Goal: Task Accomplishment & Management: Manage account settings

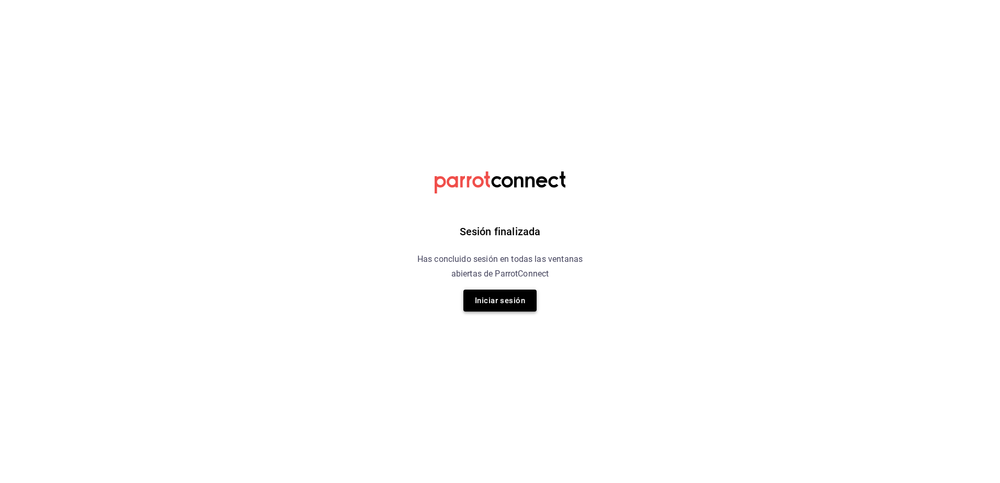
click at [497, 303] on button "Iniciar sesión" at bounding box center [499, 301] width 73 height 22
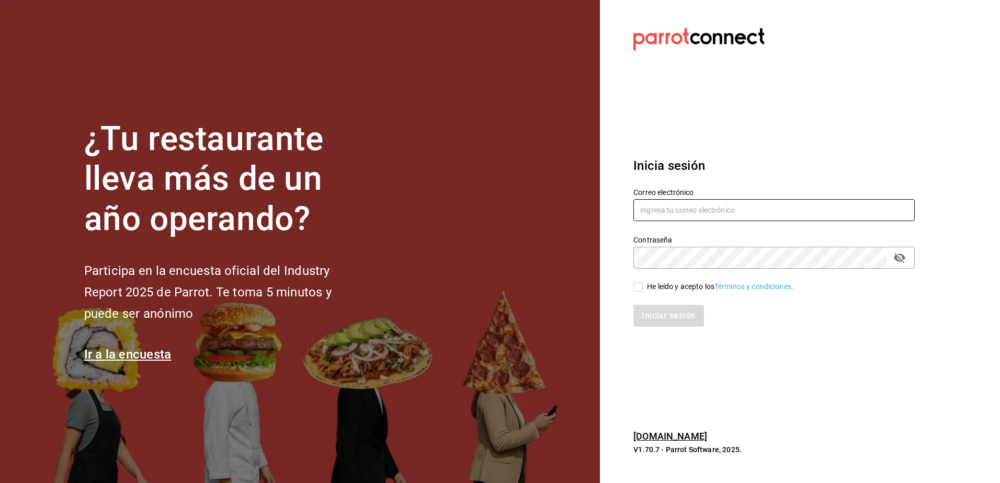
type input "rh.wymx@gmail.com"
click at [660, 290] on div "He leído y acepto los Términos y condiciones." at bounding box center [720, 286] width 146 height 11
click at [643, 290] on input "He leído y acepto los Términos y condiciones." at bounding box center [638, 286] width 9 height 9
checkbox input "true"
click at [668, 310] on button "Iniciar sesión" at bounding box center [669, 316] width 71 height 22
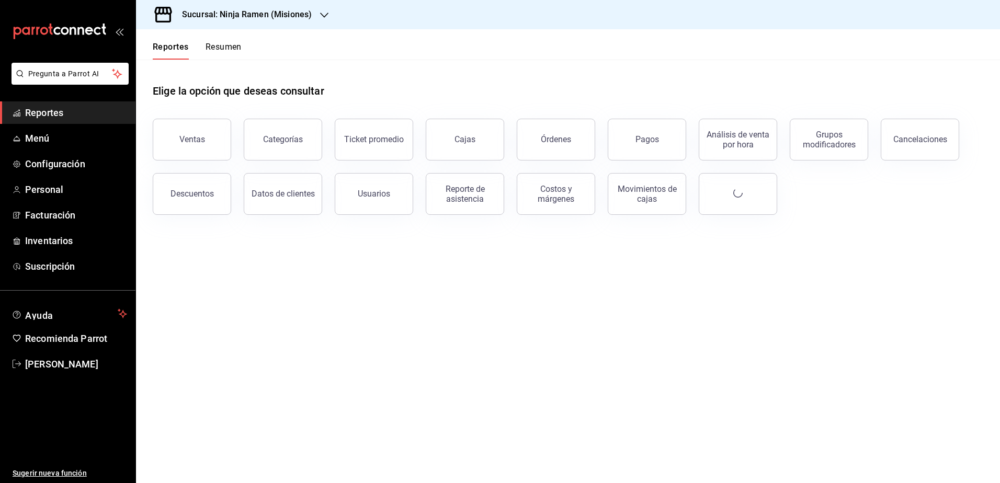
click at [297, 13] on h3 "Sucursal: Ninja Ramen (Misiones)" at bounding box center [243, 14] width 138 height 13
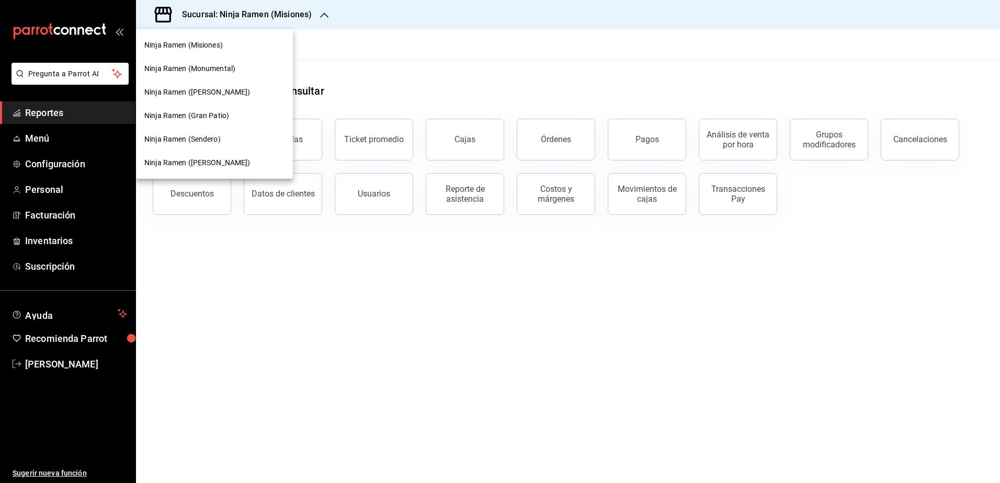
click at [233, 68] on span "Ninja Ramen (Monumental)" at bounding box center [189, 68] width 91 height 11
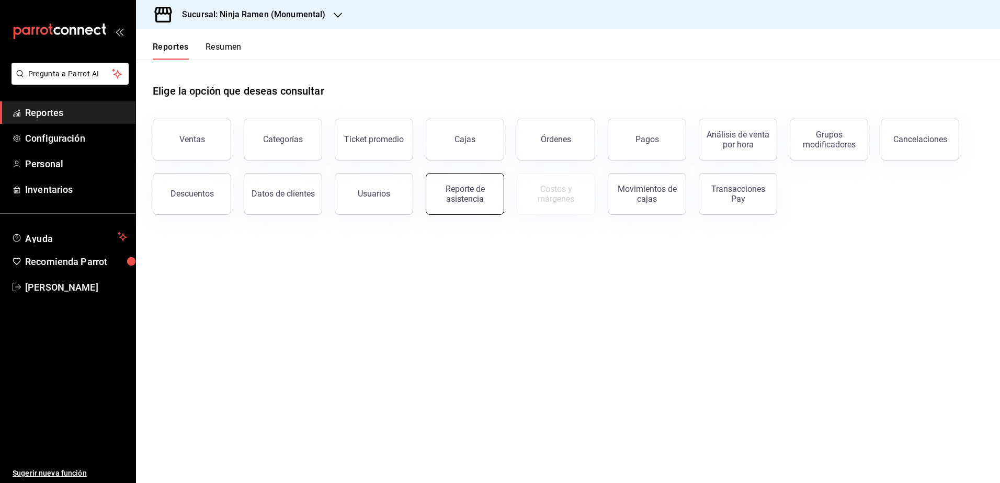
click at [467, 197] on div "Reporte de asistencia" at bounding box center [465, 194] width 65 height 20
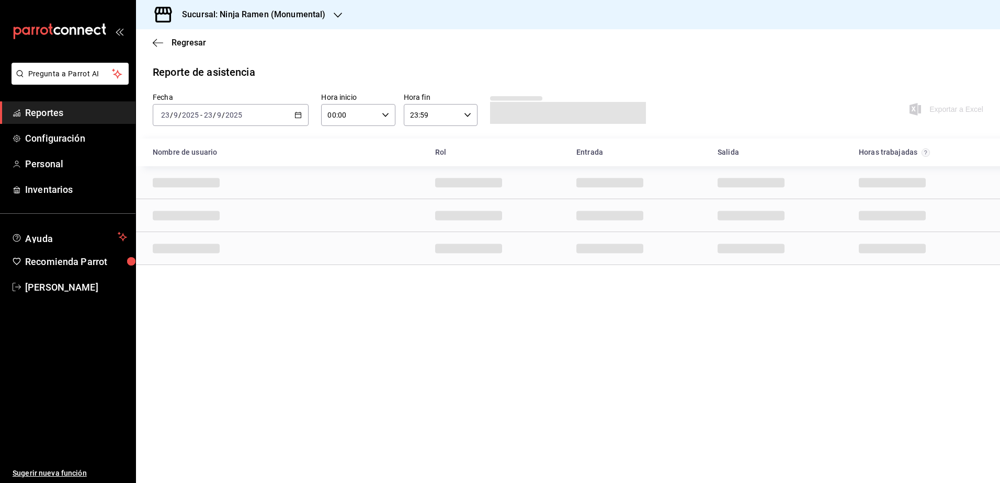
click at [269, 109] on div "[DATE] [DATE] - [DATE] [DATE]" at bounding box center [231, 115] width 156 height 22
click at [189, 259] on span "Rango de fechas" at bounding box center [202, 264] width 81 height 11
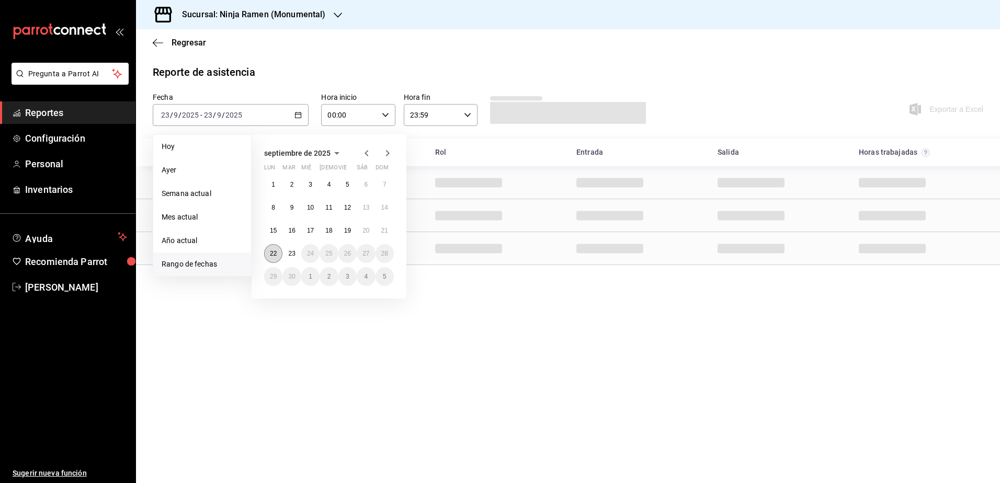
click at [273, 254] on abbr "22" at bounding box center [273, 253] width 7 height 7
click at [291, 252] on abbr "23" at bounding box center [291, 253] width 7 height 7
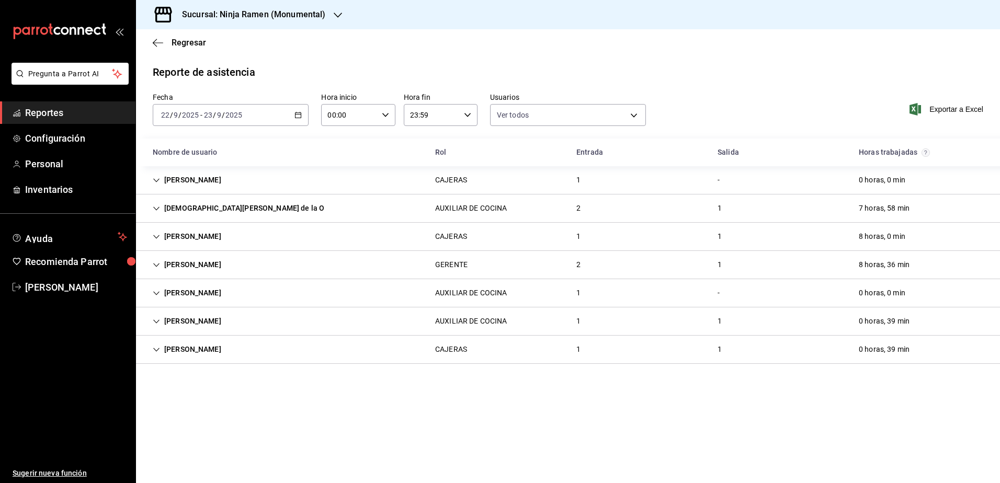
click at [158, 324] on icon "Cell" at bounding box center [156, 321] width 7 height 7
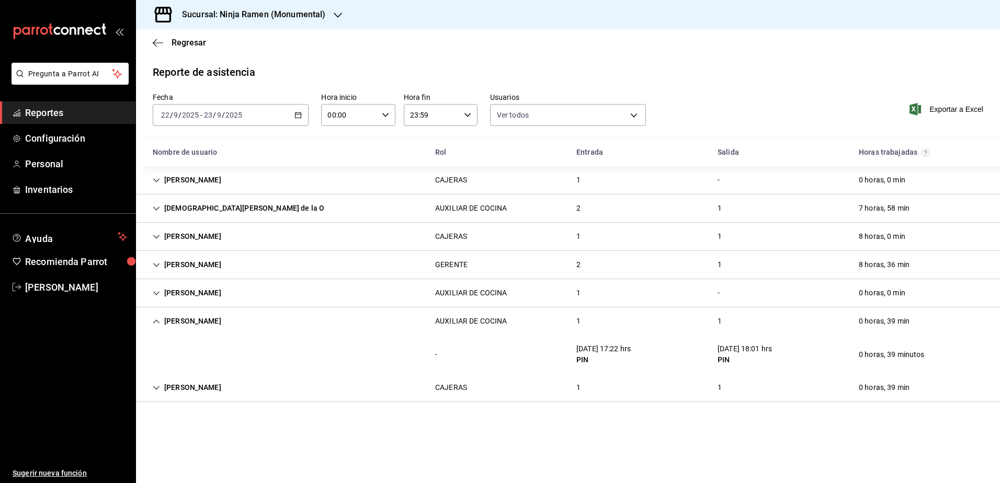
click at [156, 389] on icon "Cell" at bounding box center [156, 388] width 6 height 4
click at [156, 322] on icon "Cell" at bounding box center [156, 321] width 7 height 7
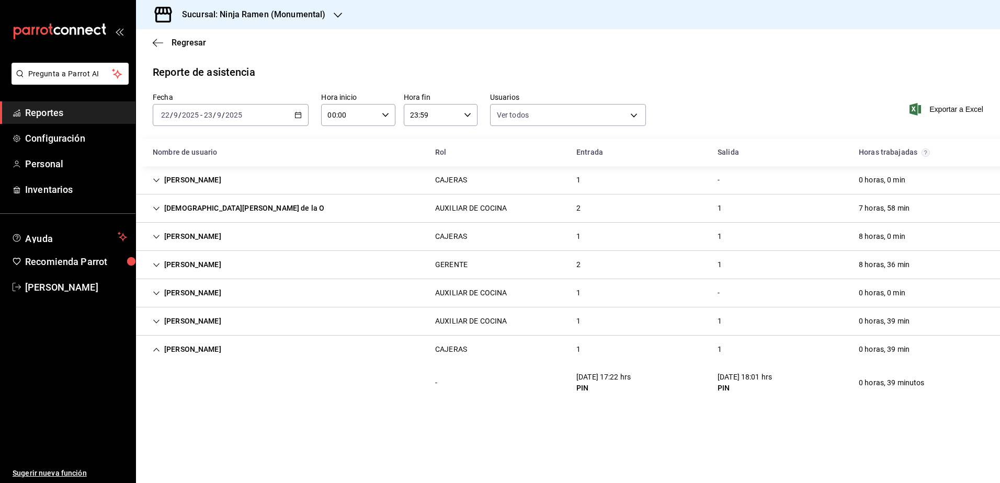
click at [155, 350] on icon "Cell" at bounding box center [156, 349] width 7 height 7
click at [156, 181] on icon "Cell" at bounding box center [156, 180] width 6 height 4
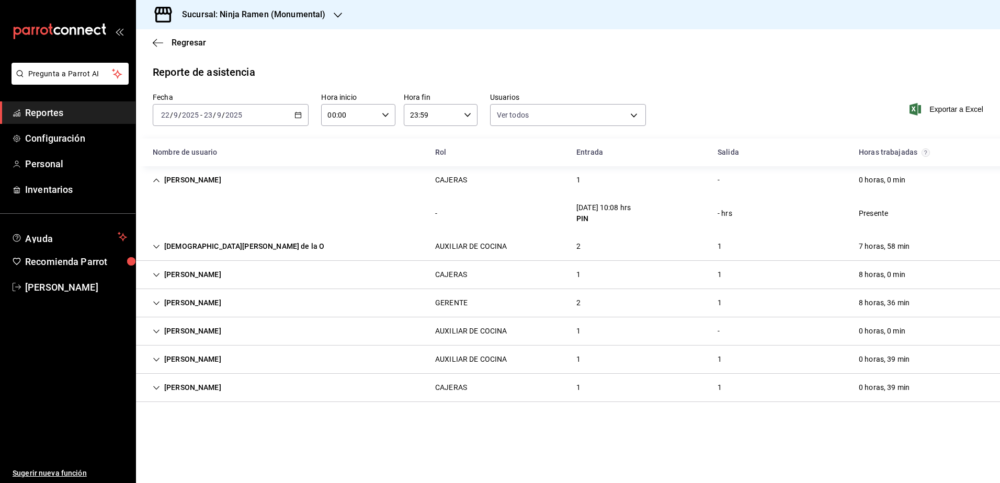
click at [156, 181] on icon "Cell" at bounding box center [156, 180] width 7 height 7
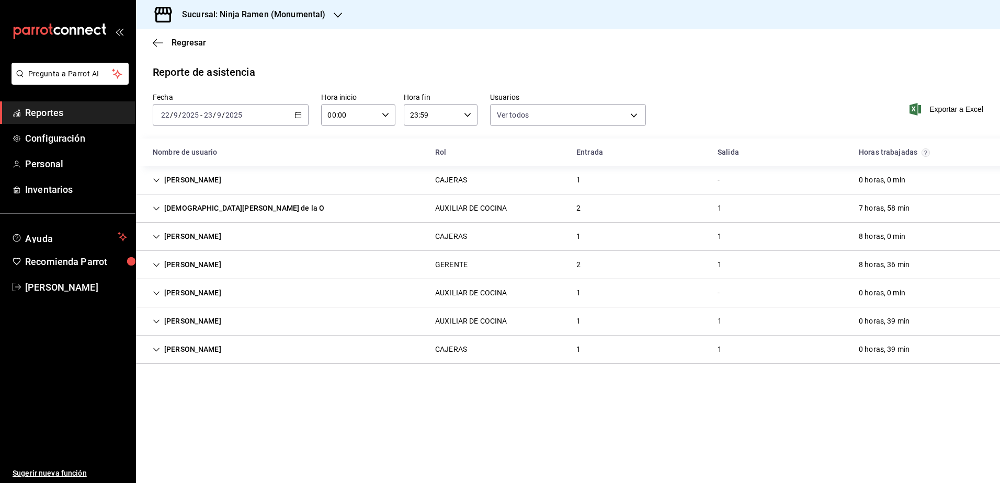
click at [285, 14] on h3 "Sucursal: Ninja Ramen (Monumental)" at bounding box center [250, 14] width 152 height 13
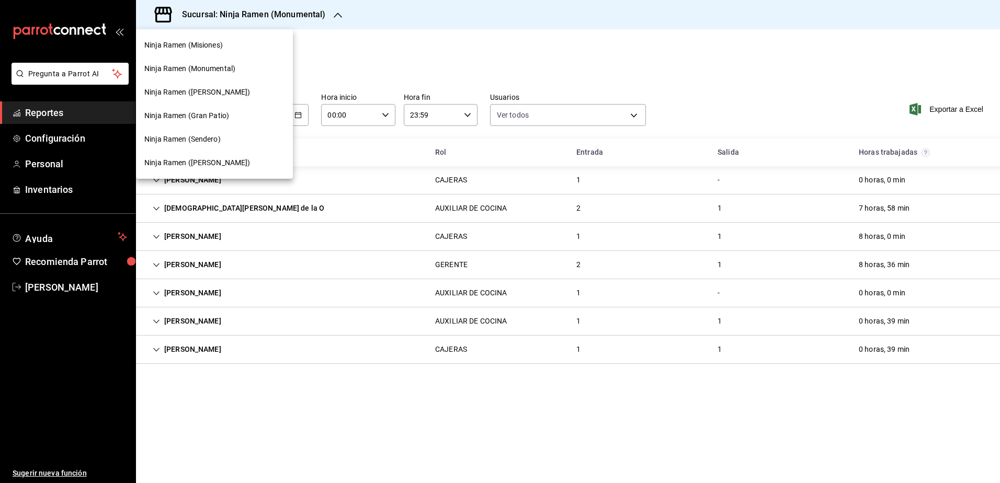
click at [239, 49] on div "Ninja Ramen (Misiones)" at bounding box center [214, 45] width 140 height 11
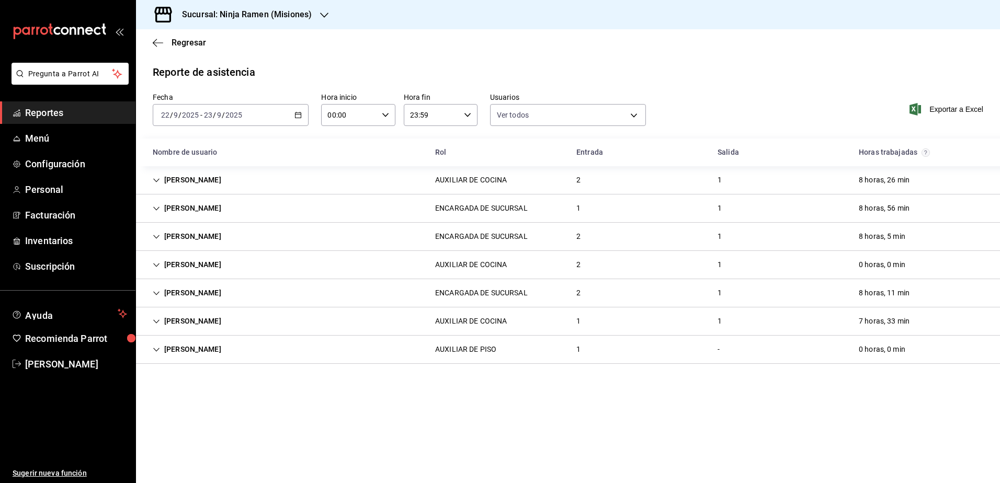
click at [158, 351] on icon "Cell" at bounding box center [156, 349] width 7 height 7
click at [160, 346] on div "[PERSON_NAME]" at bounding box center [186, 349] width 85 height 19
click at [157, 327] on div "[PERSON_NAME]" at bounding box center [186, 321] width 85 height 19
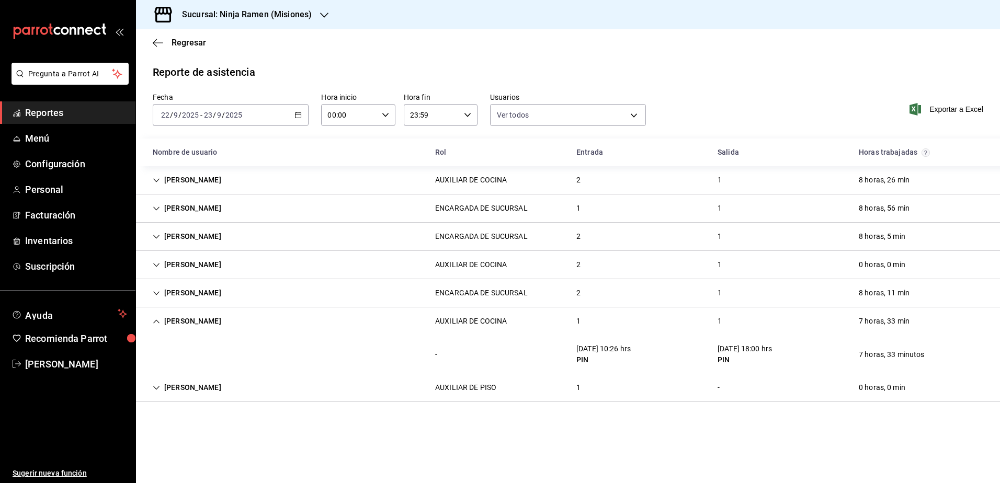
click at [157, 327] on div "[PERSON_NAME]" at bounding box center [186, 321] width 85 height 19
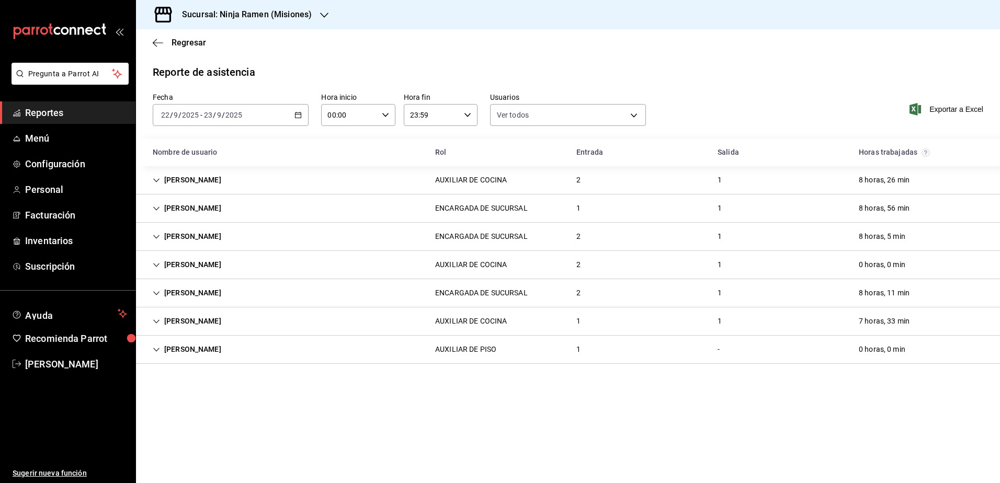
click at [152, 182] on div "[PERSON_NAME]" at bounding box center [186, 180] width 85 height 19
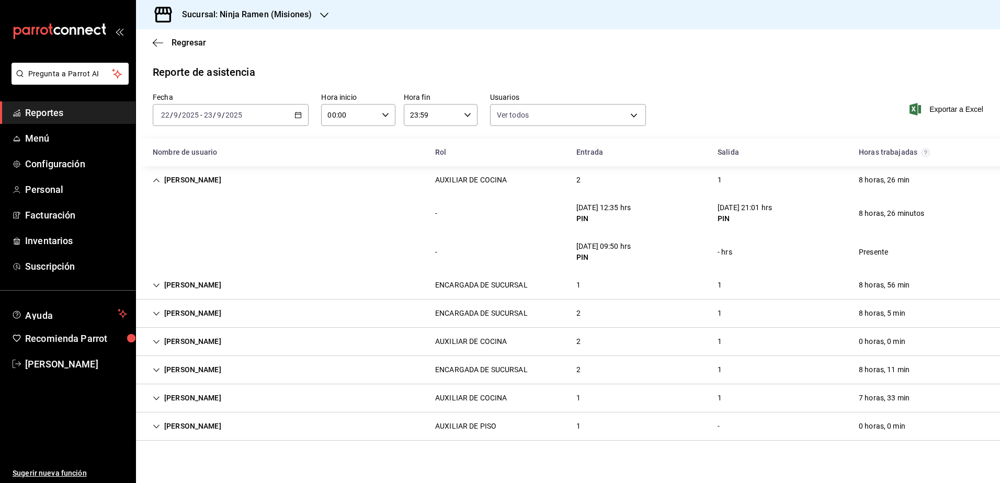
click at [152, 182] on div "[PERSON_NAME]" at bounding box center [186, 180] width 85 height 19
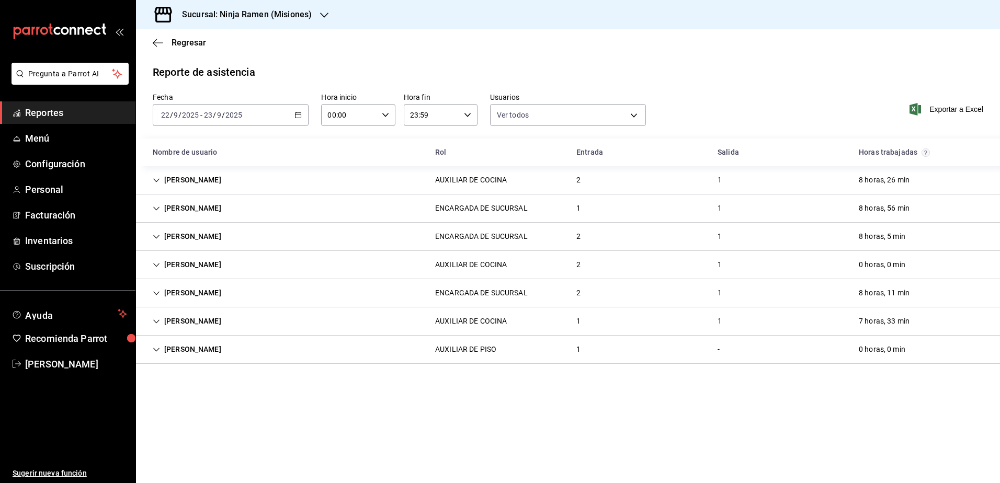
click at [156, 239] on icon "Cell" at bounding box center [156, 237] width 6 height 4
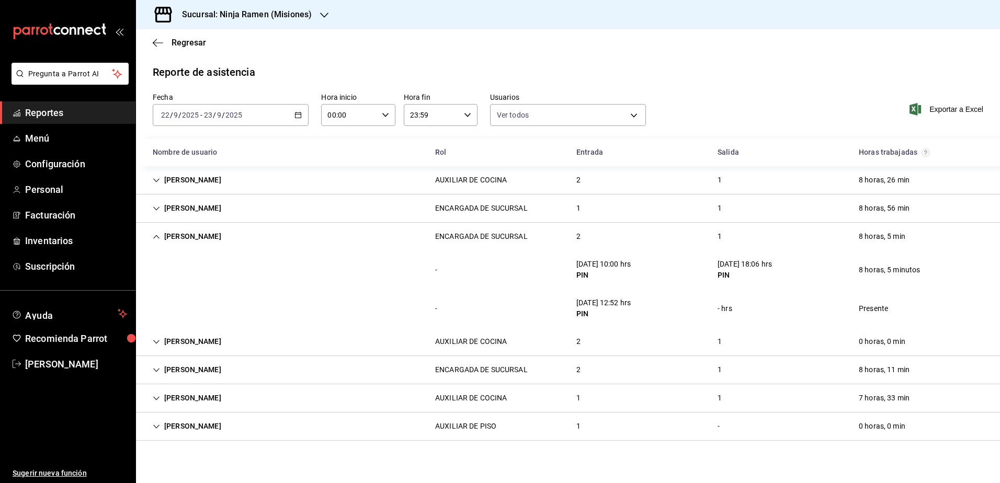
click at [156, 239] on icon "Cell" at bounding box center [156, 236] width 7 height 7
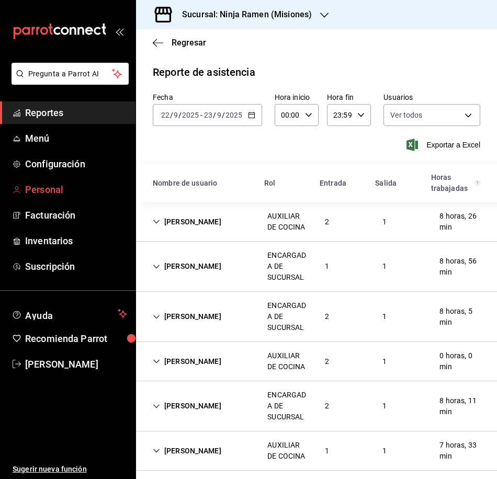
click at [58, 192] on span "Personal" at bounding box center [76, 190] width 102 height 14
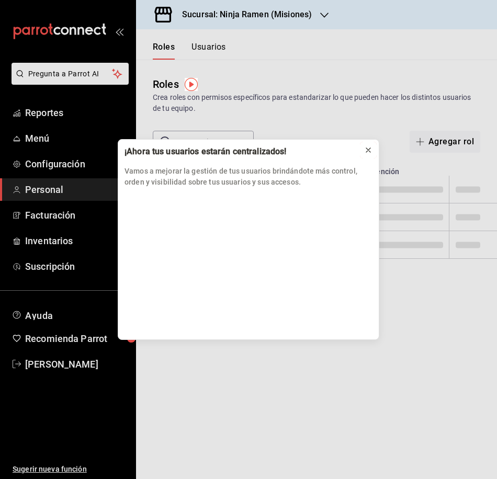
click at [365, 149] on icon at bounding box center [368, 150] width 8 height 8
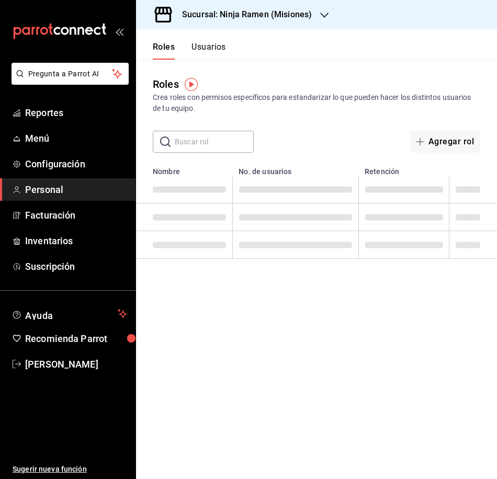
click at [217, 54] on button "Usuarios" at bounding box center [208, 51] width 35 height 18
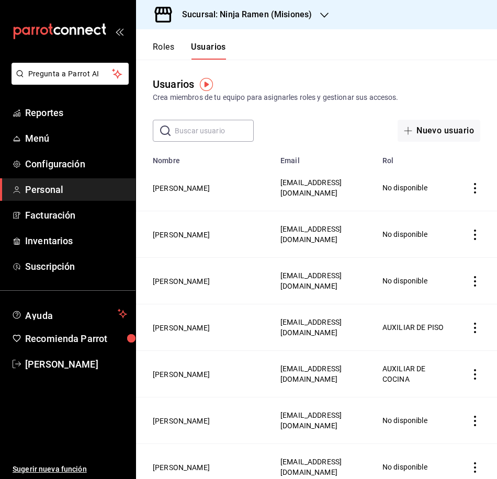
click at [227, 129] on input "text" at bounding box center [214, 130] width 79 height 21
type input "[PERSON_NAME]"
click at [285, 12] on h3 "Sucursal: Ninja Ramen (Misiones)" at bounding box center [243, 14] width 138 height 13
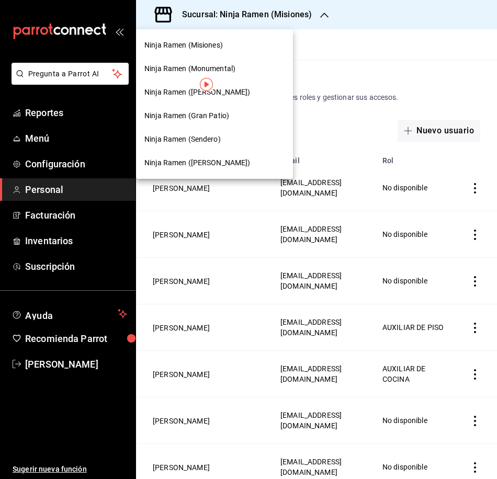
click at [216, 92] on span "Ninja Ramen ([PERSON_NAME])" at bounding box center [197, 92] width 106 height 11
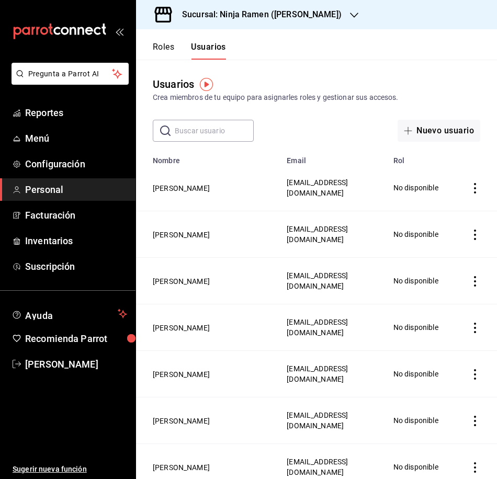
click at [198, 127] on input "text" at bounding box center [214, 130] width 79 height 21
type input "[PERSON_NAME]"
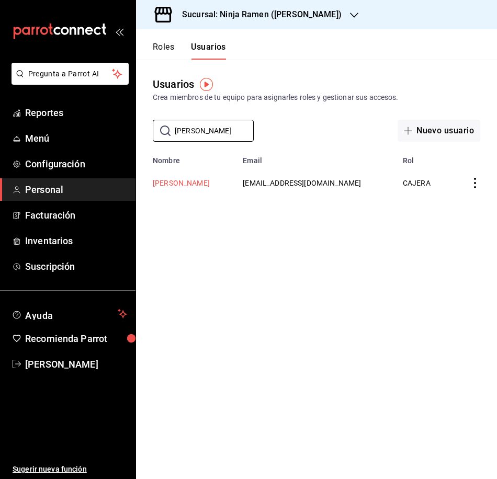
click at [182, 187] on button "[PERSON_NAME]" at bounding box center [181, 183] width 57 height 10
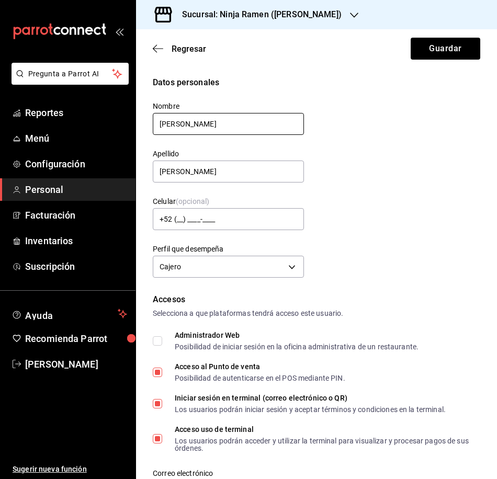
click at [159, 123] on input "[PERSON_NAME]" at bounding box center [228, 124] width 151 height 22
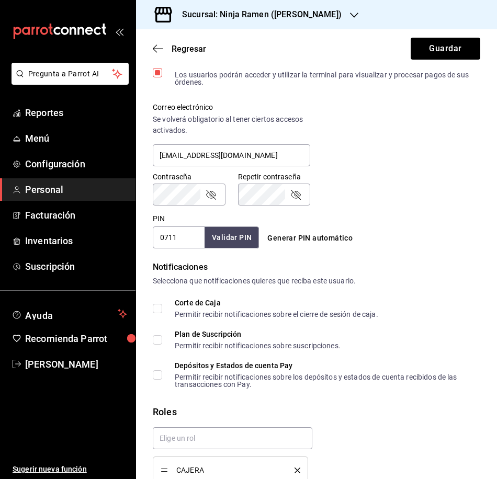
scroll to position [417, 0]
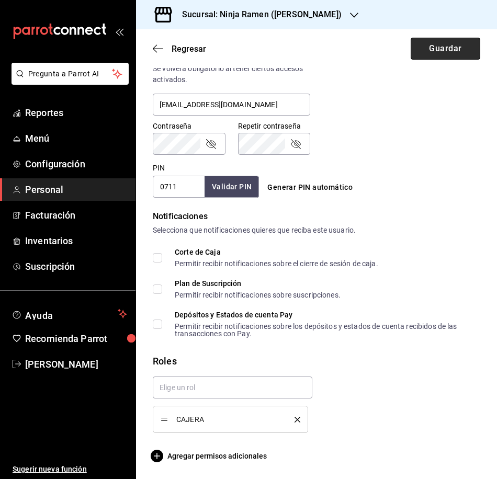
click at [442, 52] on button "Guardar" at bounding box center [446, 49] width 70 height 22
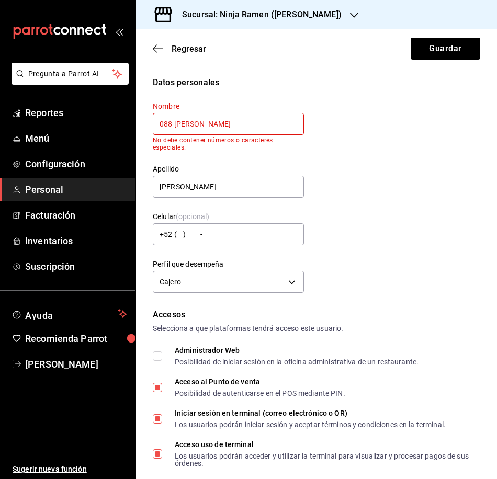
type input "088 [PERSON_NAME]"
click at [421, 132] on div "Datos personales Nombre 088 [PERSON_NAME] No debe contener números o caracteres…" at bounding box center [316, 186] width 327 height 220
click at [428, 46] on button "Guardar" at bounding box center [446, 49] width 70 height 22
click at [150, 46] on div "Regresar Guardar" at bounding box center [316, 48] width 361 height 39
click at [184, 54] on div "Regresar Guardar" at bounding box center [316, 48] width 361 height 39
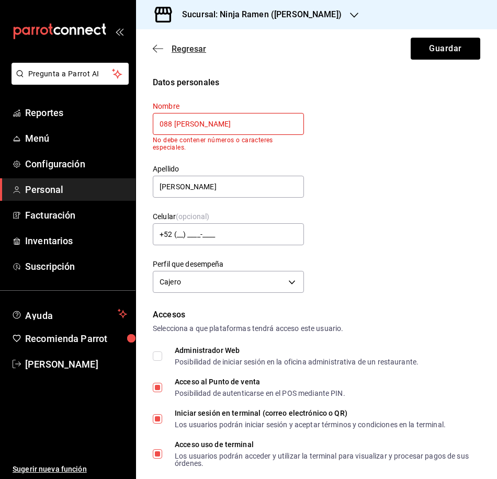
click at [189, 51] on span "Regresar" at bounding box center [189, 49] width 35 height 10
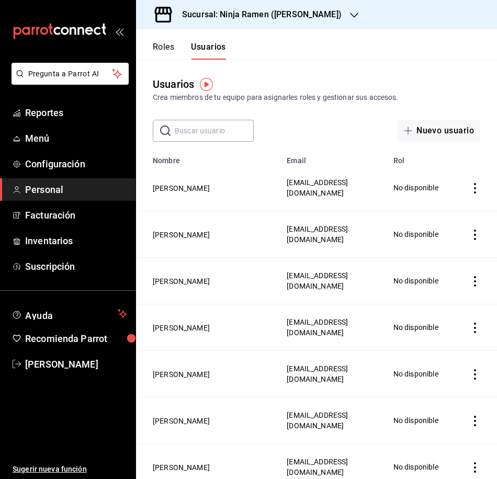
click at [205, 130] on input "text" at bounding box center [214, 130] width 79 height 21
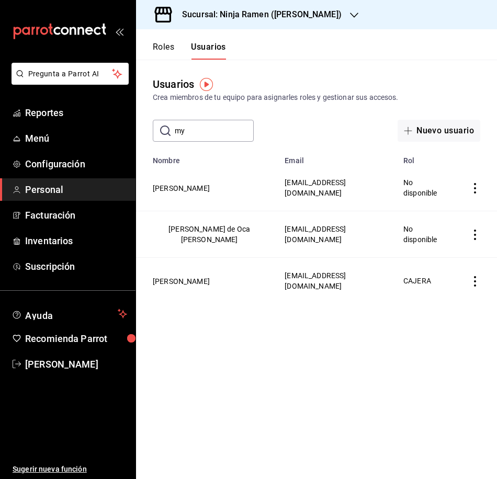
type input "my"
click at [185, 280] on button "[PERSON_NAME]" at bounding box center [181, 281] width 57 height 10
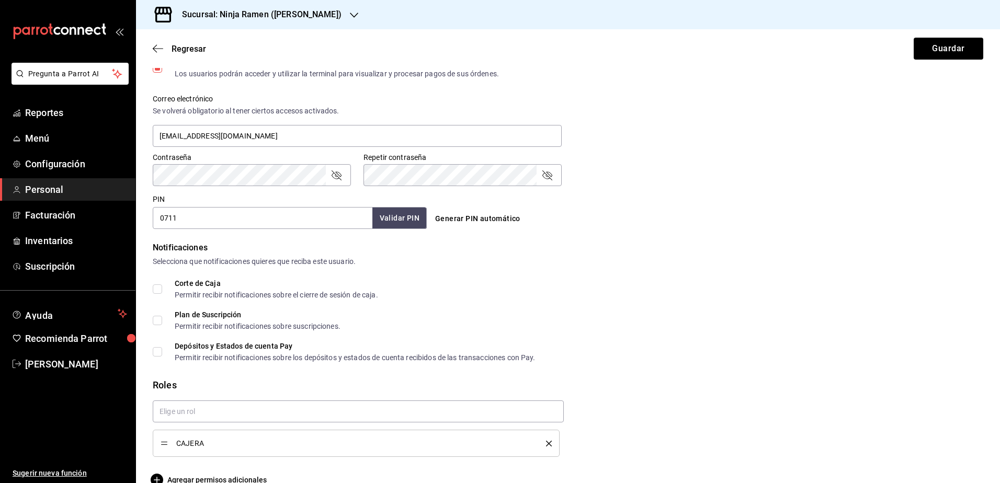
scroll to position [387, 0]
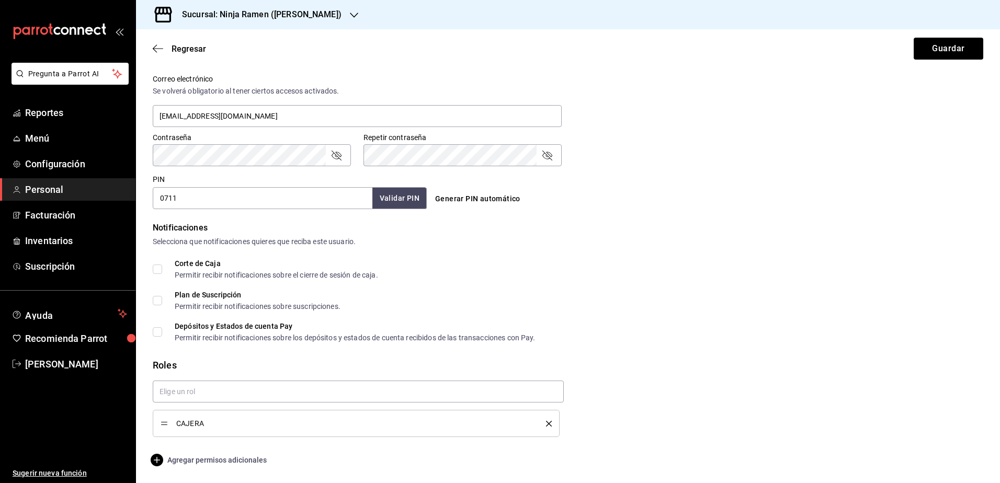
click at [171, 462] on span "Agregar permisos adicionales" at bounding box center [210, 460] width 114 height 13
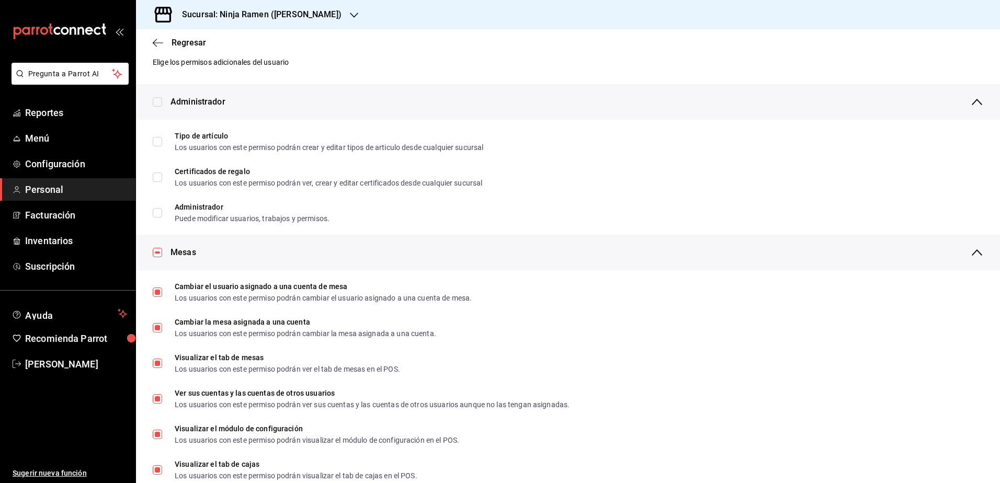
scroll to position [0, 0]
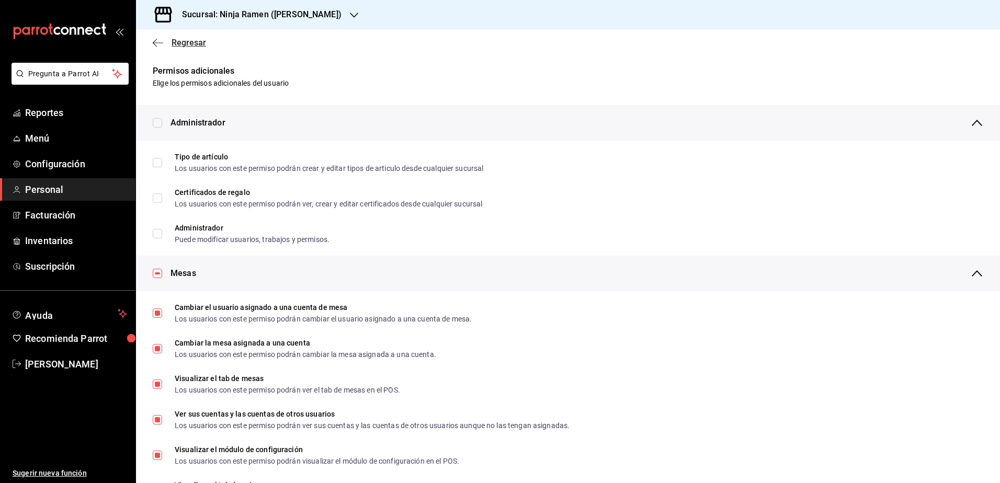
click at [164, 40] on span "Regresar" at bounding box center [179, 43] width 53 height 10
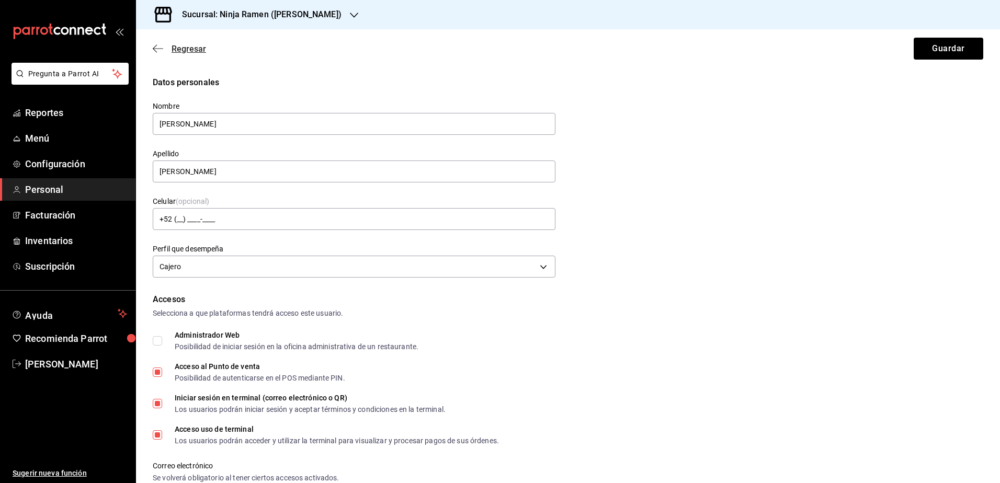
click at [181, 51] on span "Regresar" at bounding box center [189, 49] width 35 height 10
